Goal: Information Seeking & Learning: Obtain resource

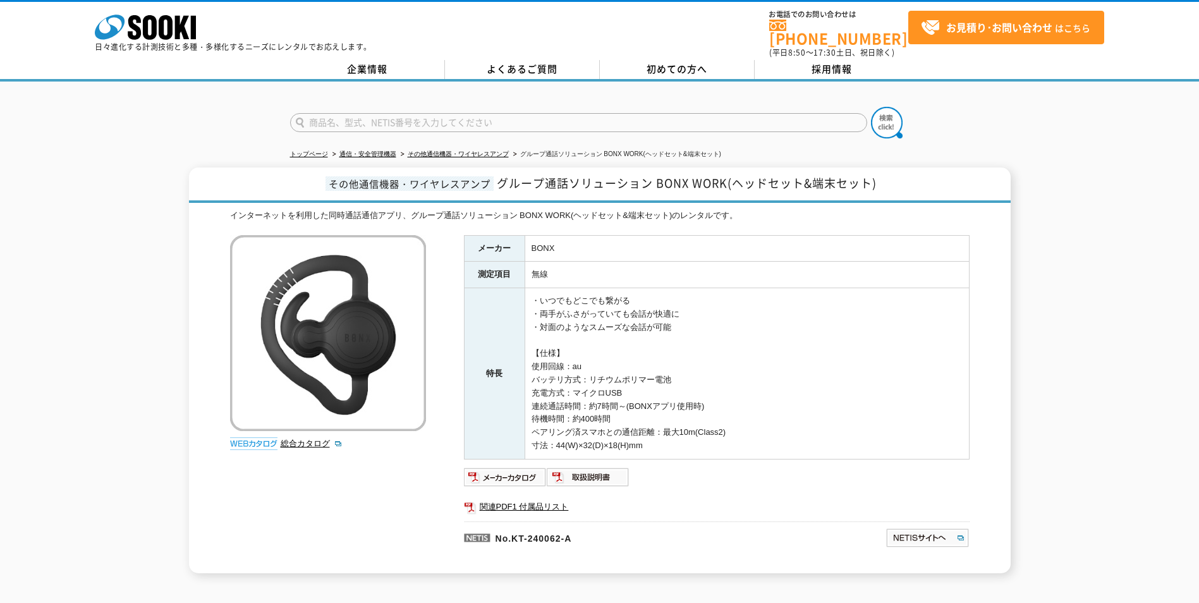
click at [334, 113] on input "text" at bounding box center [578, 122] width 577 height 19
paste input "VLM-850A"
type input "VLM-850A"
click at [871, 107] on button at bounding box center [887, 123] width 32 height 32
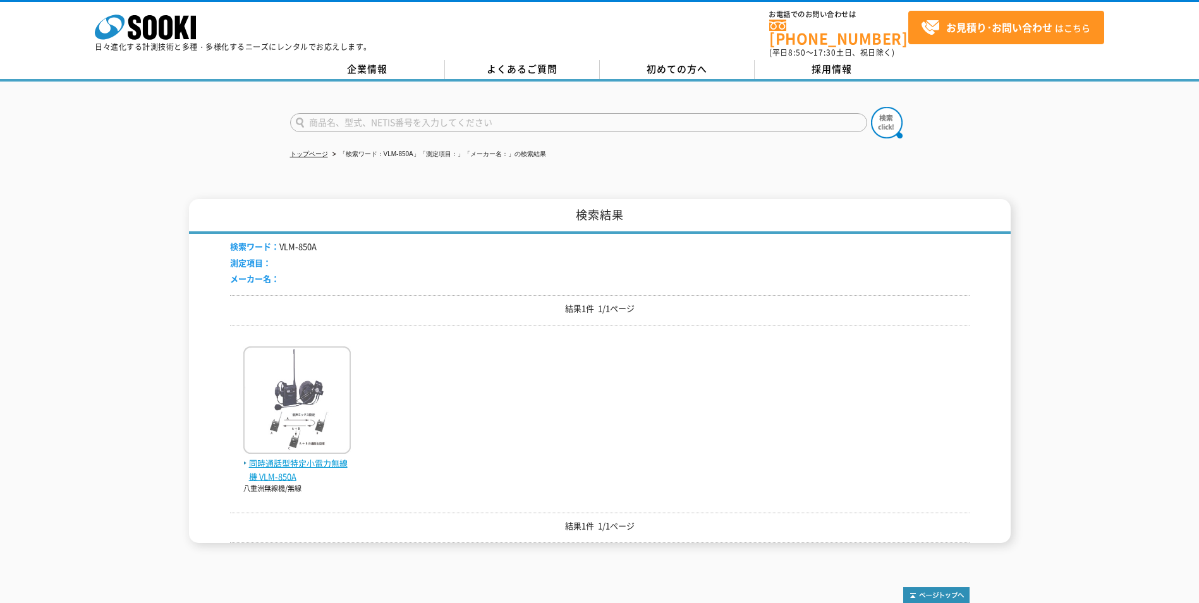
click at [269, 457] on span "同時通話型特定小電力無線機 VLM-850A" at bounding box center [296, 470] width 107 height 27
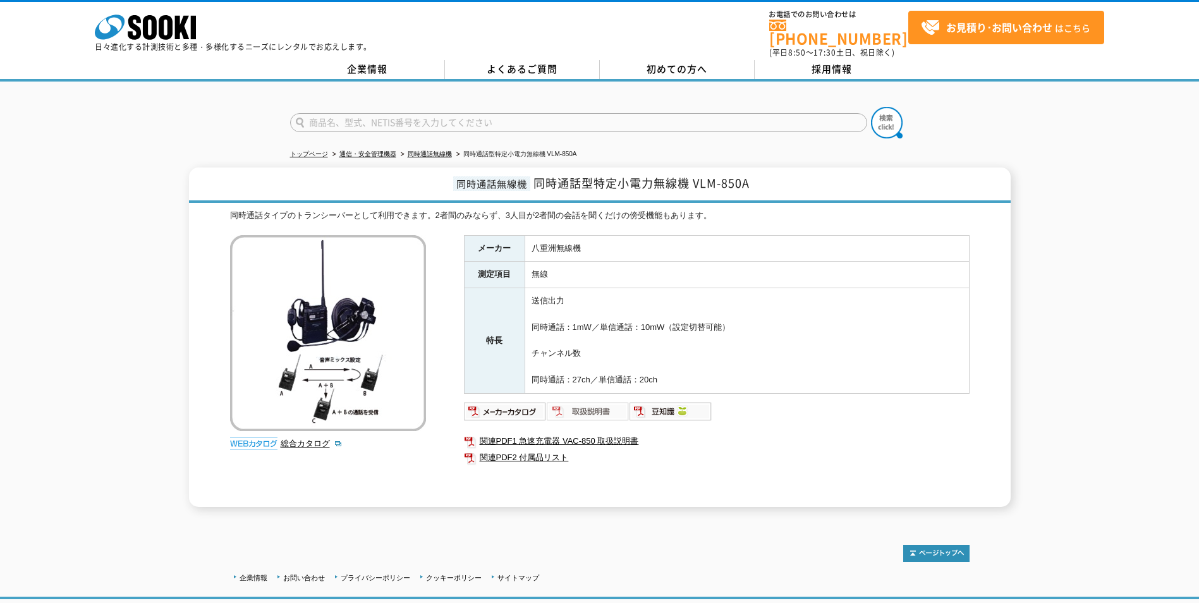
click at [610, 401] on img at bounding box center [588, 411] width 83 height 20
click at [546, 449] on link "関連PDF2 付属品リスト" at bounding box center [716, 457] width 505 height 16
